Goal: Navigation & Orientation: Find specific page/section

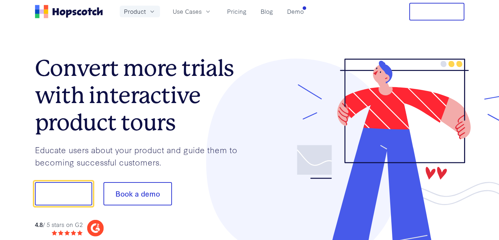
click at [150, 11] on icon "button" at bounding box center [152, 11] width 7 height 7
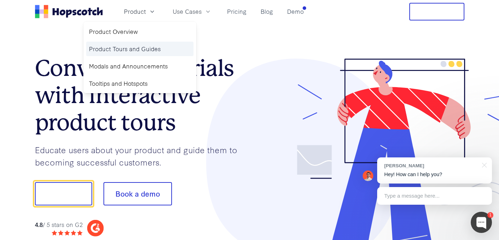
click at [130, 51] on link "Product Tours and Guides" at bounding box center [139, 49] width 107 height 14
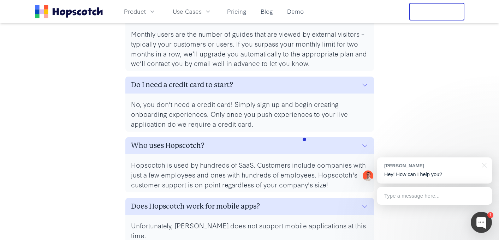
scroll to position [3044, 0]
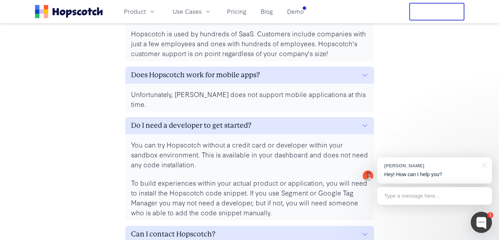
click at [65, 11] on icon "Home" at bounding box center [62, 13] width 6 height 6
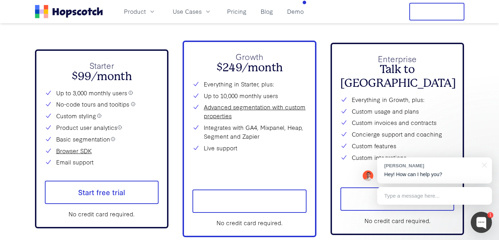
scroll to position [2533, 0]
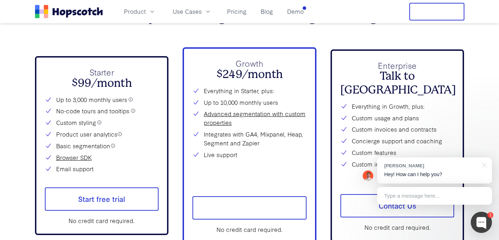
click at [104, 99] on li "Up to 3,000 monthly users" at bounding box center [102, 99] width 114 height 9
